Goal: Information Seeking & Learning: Learn about a topic

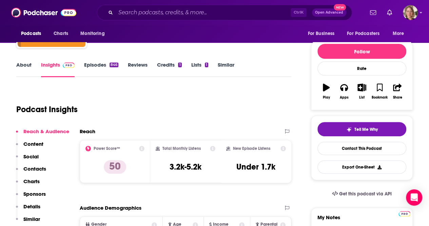
scroll to position [68, 0]
click at [185, 15] on input "Search podcasts, credits, & more..." at bounding box center [203, 12] width 175 height 11
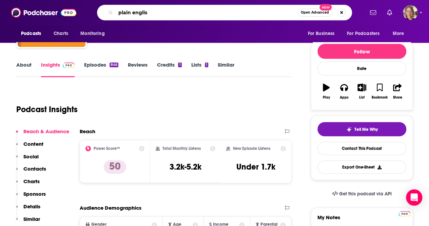
type input "plain english"
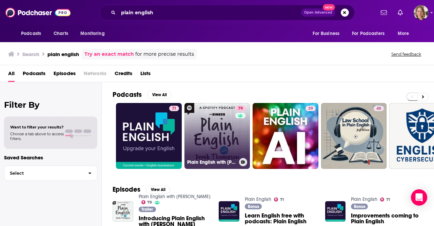
click at [221, 145] on link "79 Plain English with [PERSON_NAME]" at bounding box center [218, 136] width 66 height 66
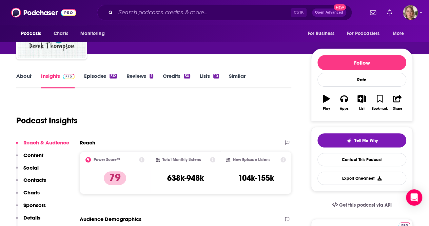
scroll to position [34, 0]
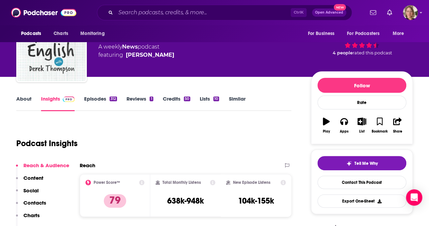
click at [30, 96] on link "About" at bounding box center [23, 103] width 15 height 16
